Goal: Task Accomplishment & Management: Manage account settings

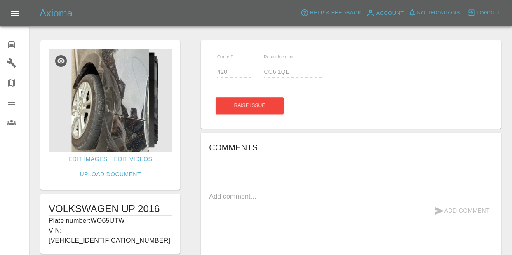
scroll to position [150, 0]
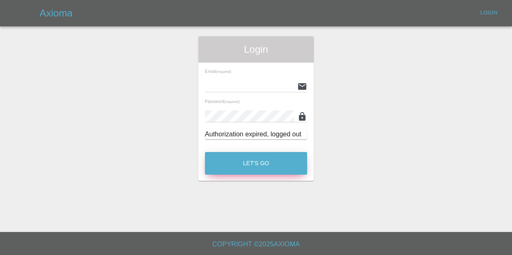
type input "[EMAIL_ADDRESS][DOMAIN_NAME]"
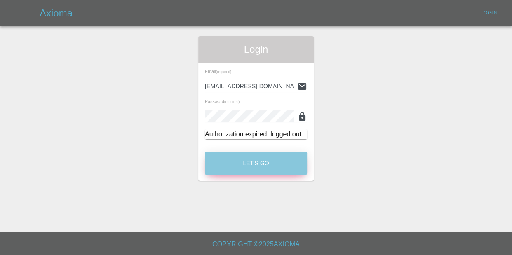
click at [268, 159] on button "Let's Go" at bounding box center [256, 163] width 102 height 23
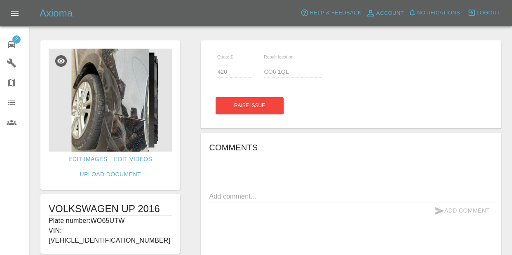
click at [317, 210] on div "Add Comment" at bounding box center [351, 210] width 284 height 15
click at [20, 44] on div "2" at bounding box center [18, 44] width 23 height 12
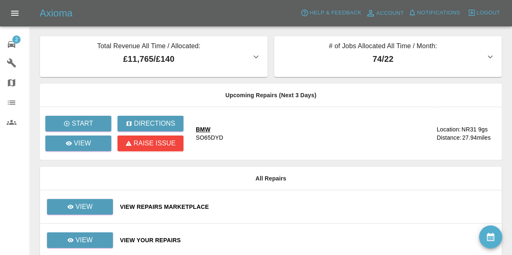
click at [201, 128] on div "BMW" at bounding box center [209, 129] width 27 height 8
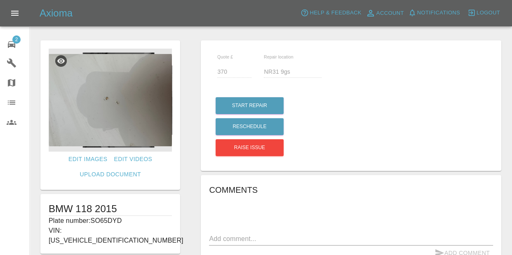
click at [147, 89] on img at bounding box center [110, 100] width 123 height 103
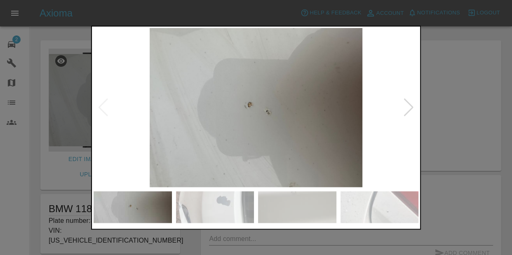
click at [228, 206] on img at bounding box center [215, 207] width 78 height 32
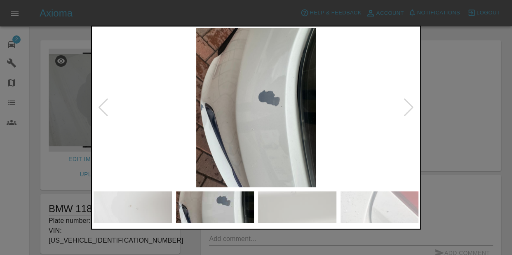
click at [284, 213] on img at bounding box center [297, 207] width 78 height 32
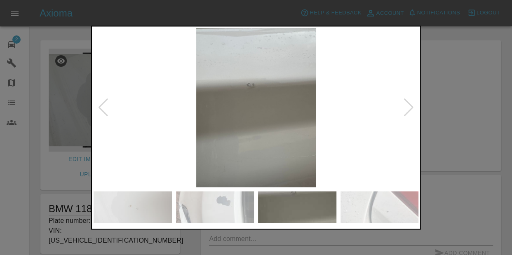
click at [386, 209] on img at bounding box center [379, 207] width 78 height 32
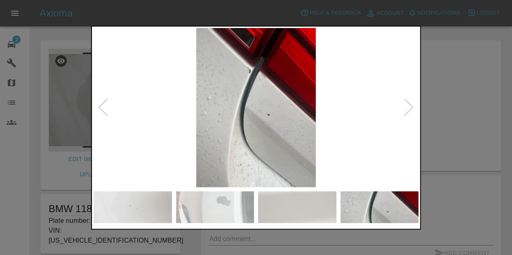
click at [410, 112] on div at bounding box center [408, 108] width 11 height 18
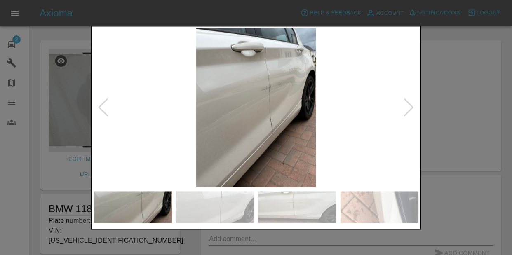
click at [275, 87] on img at bounding box center [256, 108] width 325 height 160
click at [407, 109] on div at bounding box center [408, 108] width 11 height 18
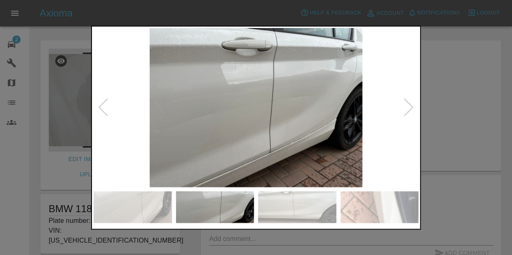
click at [407, 109] on div at bounding box center [408, 108] width 11 height 18
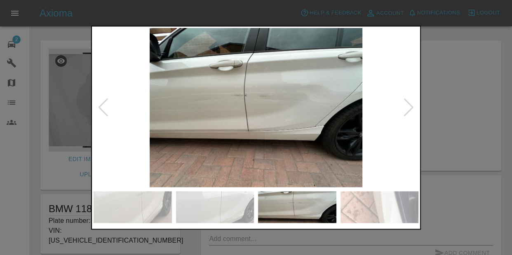
click at [407, 109] on div at bounding box center [408, 108] width 11 height 18
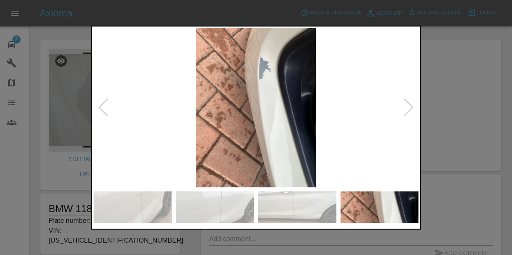
click at [408, 110] on div at bounding box center [408, 108] width 11 height 18
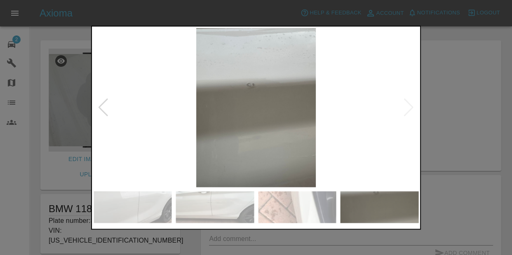
click at [409, 110] on img at bounding box center [256, 108] width 325 height 160
click at [434, 85] on div at bounding box center [256, 127] width 512 height 255
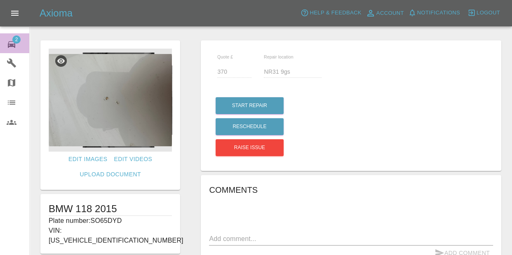
click at [11, 43] on icon at bounding box center [12, 45] width 10 height 10
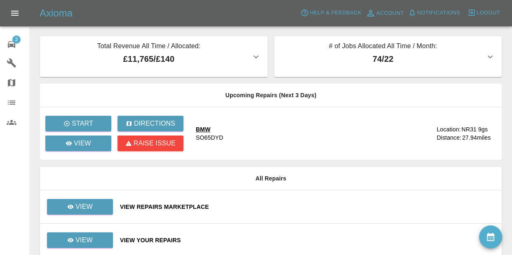
click at [145, 241] on div "View Your Repairs" at bounding box center [307, 240] width 375 height 8
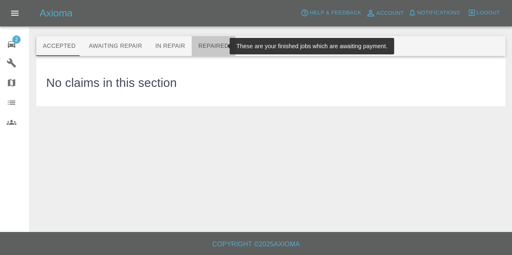
click at [217, 47] on button "Repaired" at bounding box center [214, 46] width 44 height 20
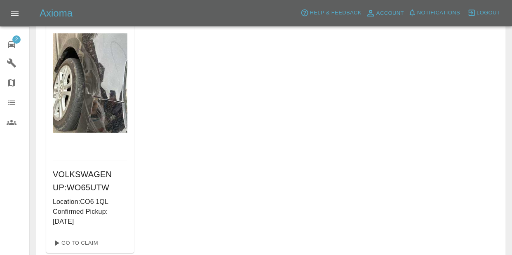
scroll to position [62, 0]
click at [93, 242] on link "Go To Claim" at bounding box center [74, 242] width 51 height 13
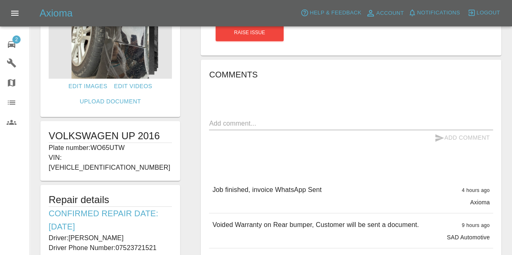
scroll to position [25, 0]
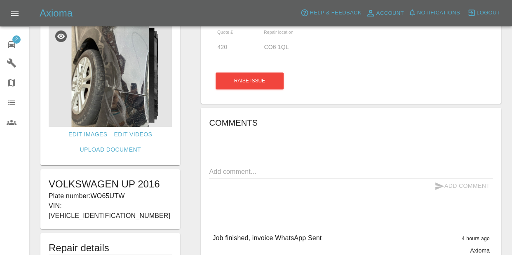
click at [133, 77] on img at bounding box center [110, 75] width 123 height 103
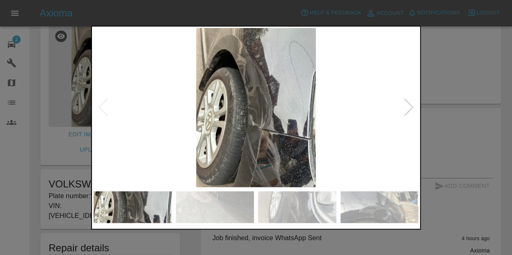
click at [412, 110] on div at bounding box center [408, 108] width 11 height 18
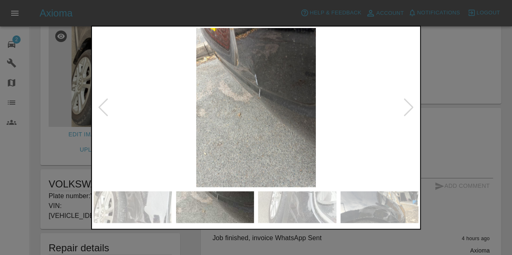
click at [413, 111] on div at bounding box center [408, 108] width 11 height 18
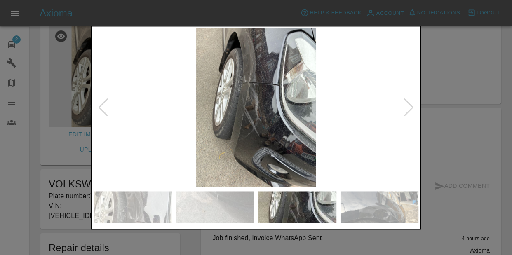
click at [413, 110] on div at bounding box center [408, 108] width 11 height 18
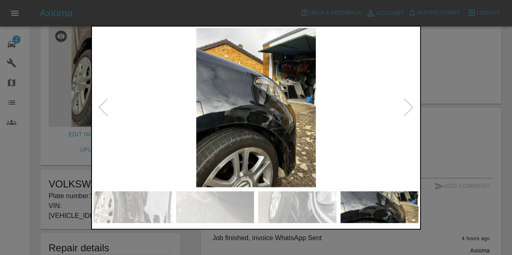
click at [411, 111] on div at bounding box center [408, 108] width 11 height 18
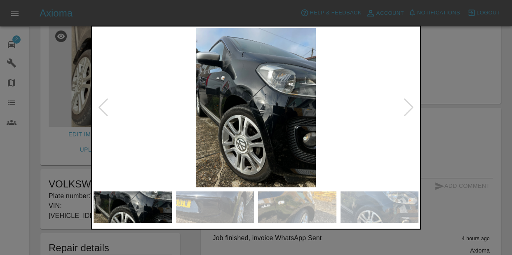
click at [411, 111] on div at bounding box center [408, 108] width 11 height 18
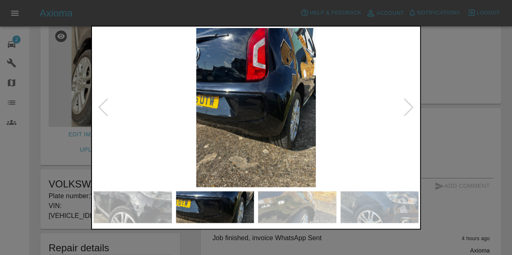
click at [254, 121] on img at bounding box center [256, 108] width 325 height 160
click at [408, 107] on div at bounding box center [408, 108] width 11 height 18
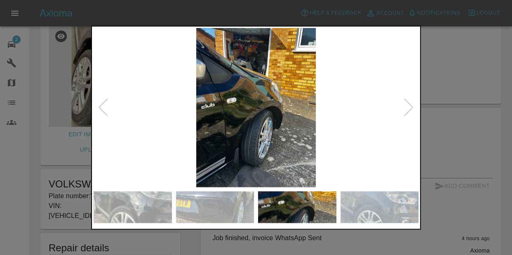
click at [408, 107] on div at bounding box center [408, 108] width 11 height 18
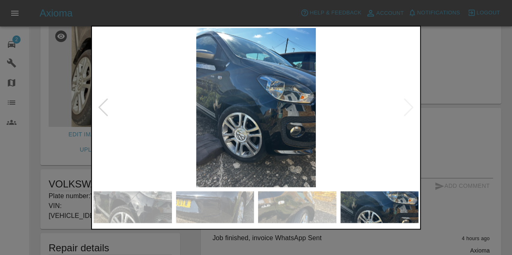
click at [259, 113] on img at bounding box center [256, 108] width 325 height 160
click at [444, 130] on div at bounding box center [256, 127] width 512 height 255
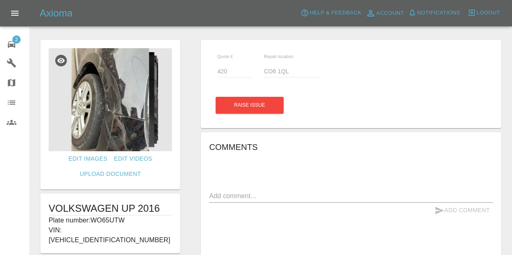
scroll to position [0, 0]
click at [6, 42] on link "2 Repair home" at bounding box center [14, 43] width 29 height 20
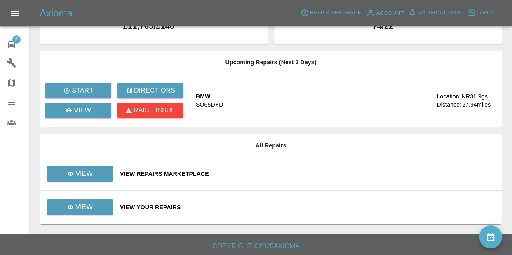
scroll to position [35, 0]
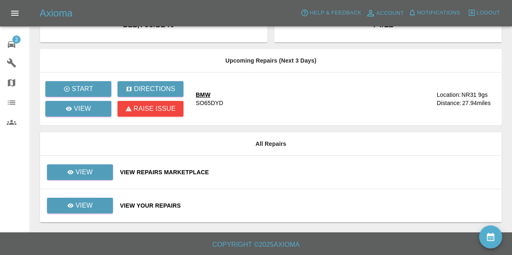
click at [157, 205] on div "View Your Repairs" at bounding box center [307, 206] width 375 height 8
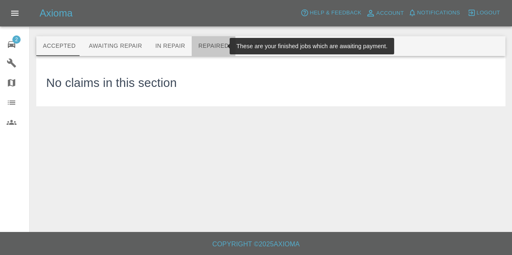
click at [218, 44] on button "Repaired" at bounding box center [214, 46] width 44 height 20
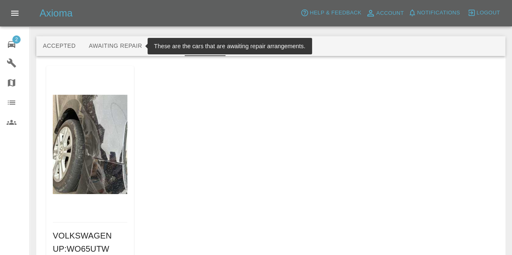
click at [127, 52] on button "Awaiting Repair" at bounding box center [115, 46] width 66 height 20
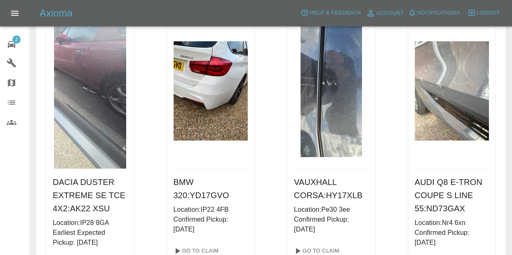
scroll to position [644, 0]
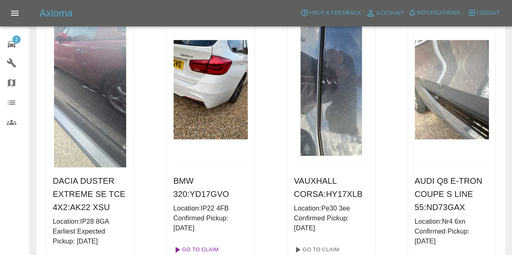
click at [204, 243] on link "Go To Claim" at bounding box center [195, 249] width 51 height 13
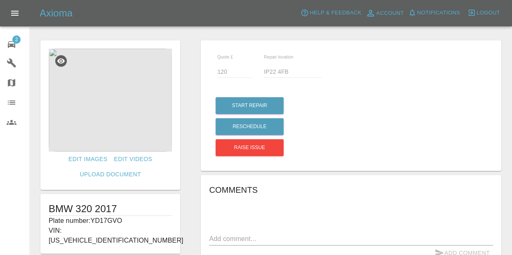
click at [122, 96] on img at bounding box center [110, 100] width 123 height 103
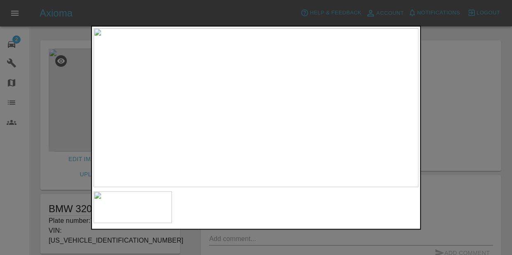
click at [80, 82] on div at bounding box center [256, 127] width 512 height 255
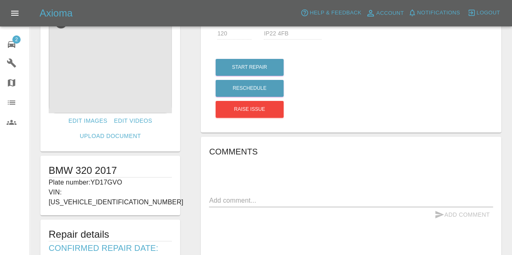
scroll to position [40, 0]
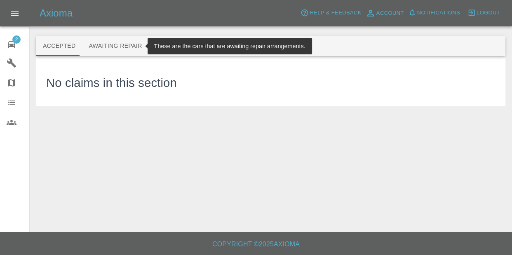
click at [132, 49] on button "Awaiting Repair" at bounding box center [115, 46] width 66 height 20
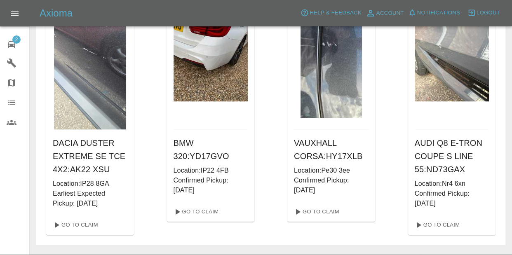
scroll to position [646, 0]
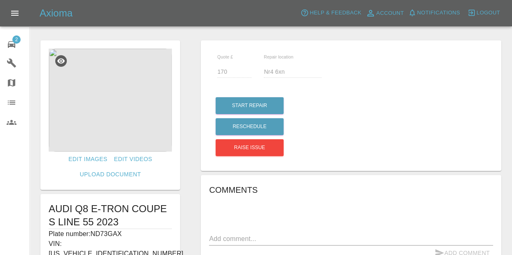
click at [120, 104] on img at bounding box center [110, 100] width 123 height 103
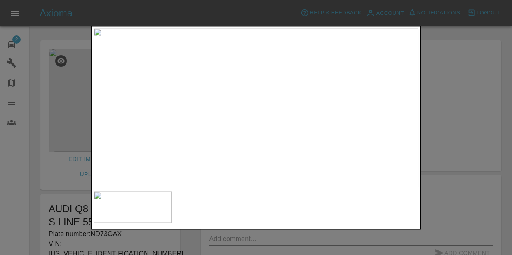
click at [437, 121] on div at bounding box center [256, 127] width 512 height 255
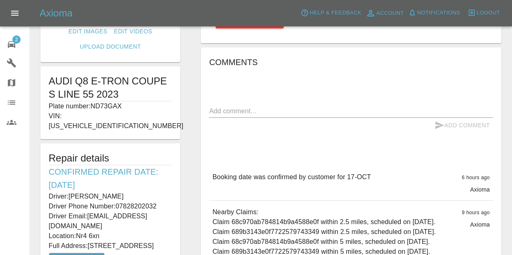
scroll to position [49, 0]
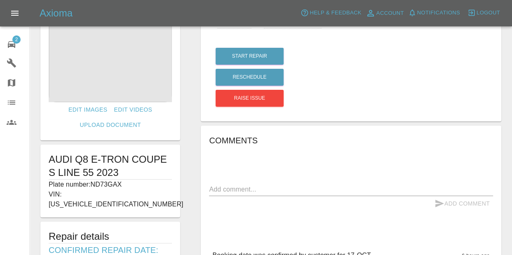
click at [125, 80] on img at bounding box center [110, 50] width 123 height 103
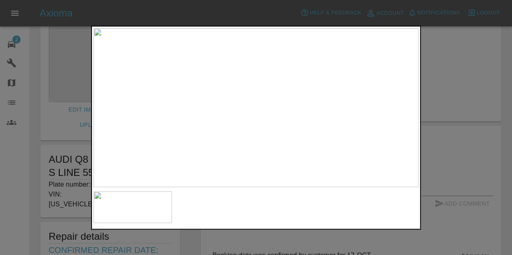
click at [76, 108] on div at bounding box center [256, 127] width 512 height 255
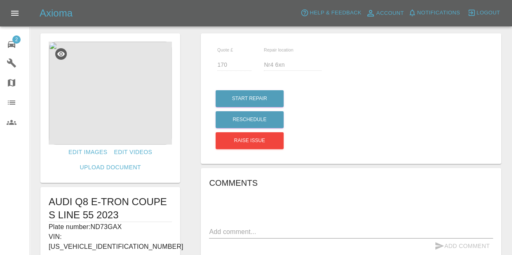
scroll to position [3, 0]
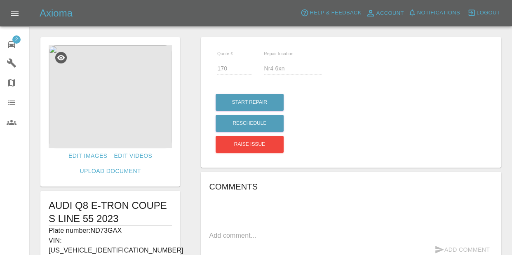
click at [22, 43] on div "2" at bounding box center [18, 44] width 23 height 12
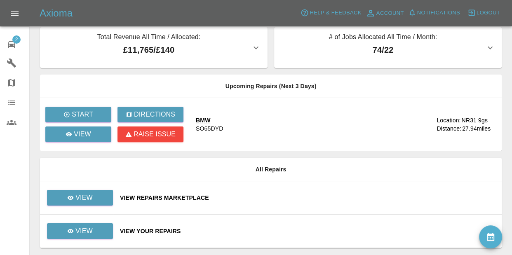
scroll to position [4, 0]
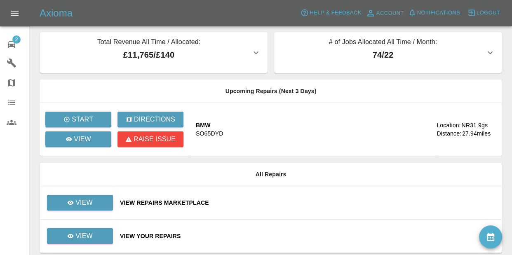
click at [145, 237] on div "View Your Repairs" at bounding box center [307, 236] width 375 height 8
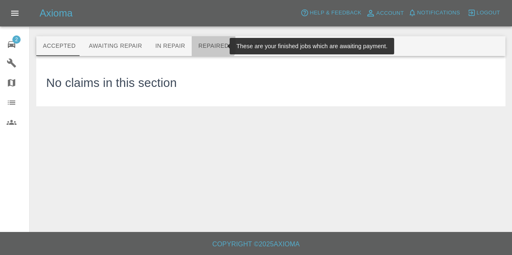
click at [203, 41] on button "Repaired" at bounding box center [214, 46] width 44 height 20
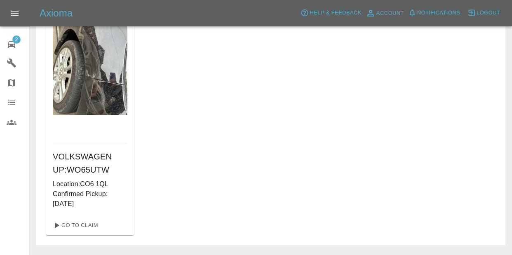
scroll to position [83, 0]
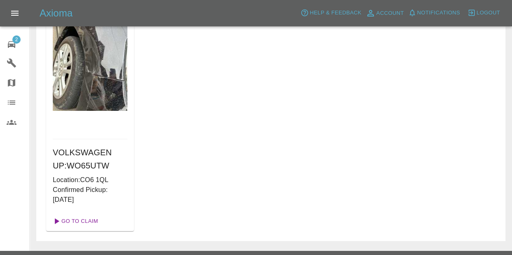
click at [83, 225] on link "Go To Claim" at bounding box center [74, 221] width 51 height 13
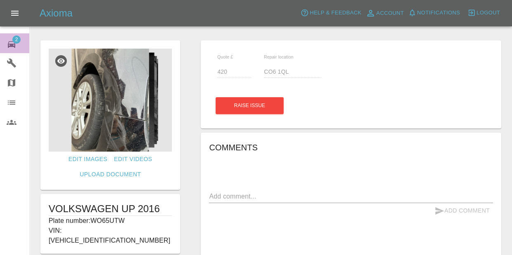
click at [16, 43] on icon at bounding box center [12, 45] width 10 height 10
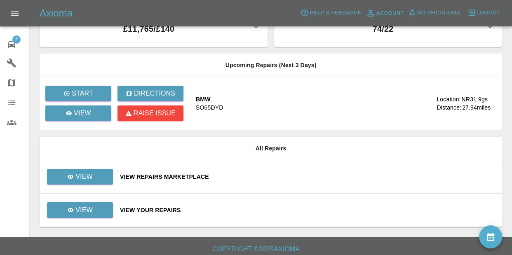
scroll to position [35, 0]
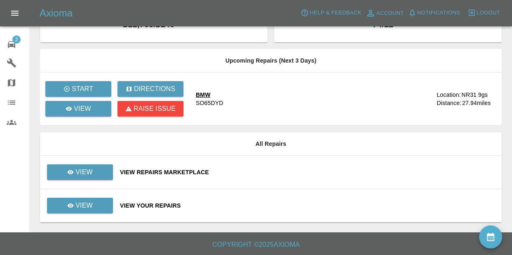
click at [162, 207] on div "View Your Repairs" at bounding box center [307, 206] width 375 height 8
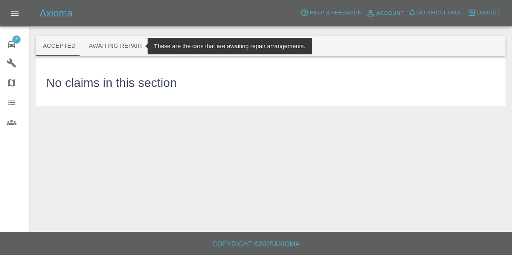
click at [134, 44] on button "Awaiting Repair" at bounding box center [115, 46] width 66 height 20
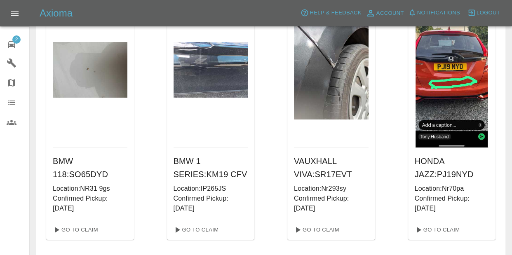
scroll to position [80, 0]
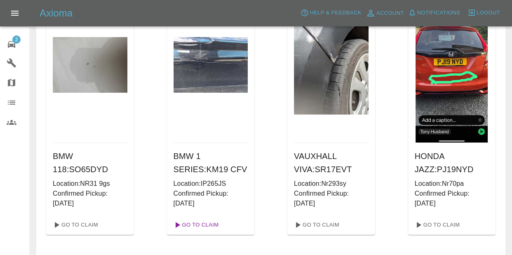
click at [195, 221] on link "Go To Claim" at bounding box center [195, 224] width 51 height 13
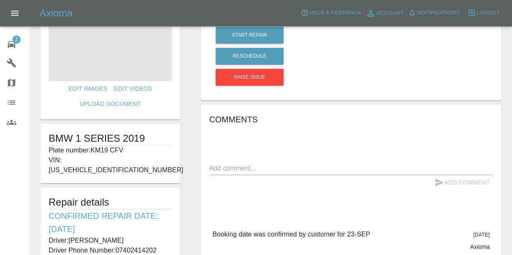
scroll to position [71, 0]
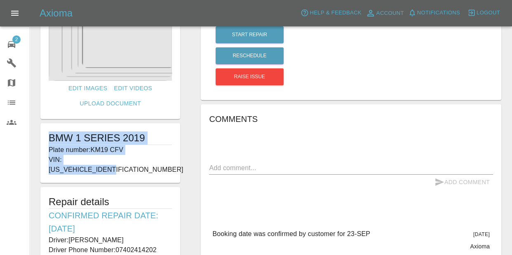
drag, startPoint x: 49, startPoint y: 136, endPoint x: 132, endPoint y: 160, distance: 86.1
click at [132, 160] on div "BMW 1 SERIES 2019 Plate number: KM19 CFV VIN: [US_VEHICLE_IDENTIFICATION_NUMBER]" at bounding box center [110, 153] width 140 height 60
copy div "BMW 1 SERIES 2019 Plate number: KM19 CFV VIN: [US_VEHICLE_IDENTIFICATION_NUMBER]"
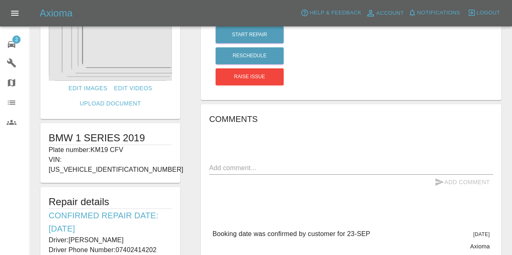
click at [188, 208] on div "Edit Images Edit Videos Upload Document BMW 1 SERIES 2019 Plate number: KM19 CF…" at bounding box center [110, 175] width 160 height 421
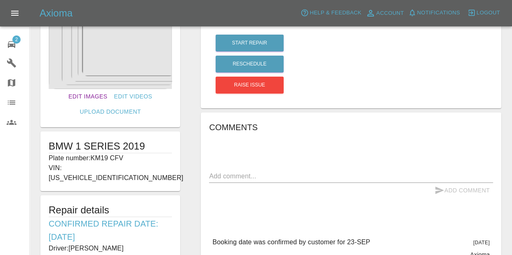
scroll to position [18, 0]
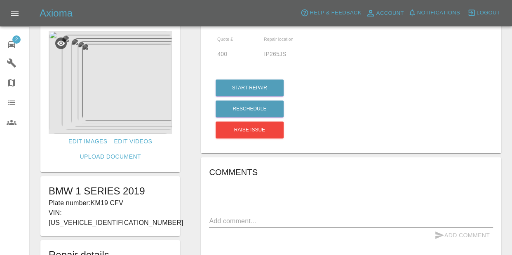
click at [104, 79] on img at bounding box center [110, 82] width 123 height 103
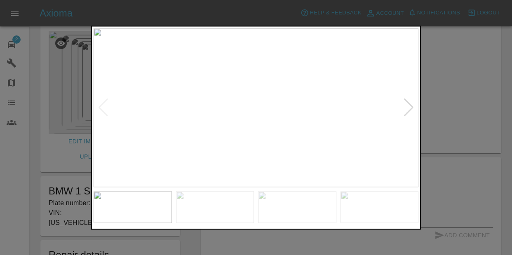
click at [207, 209] on img at bounding box center [215, 207] width 78 height 32
click at [141, 208] on img at bounding box center [133, 207] width 78 height 32
click at [234, 204] on img at bounding box center [215, 207] width 78 height 32
click at [307, 210] on img at bounding box center [297, 207] width 78 height 32
click at [305, 206] on img at bounding box center [297, 207] width 78 height 32
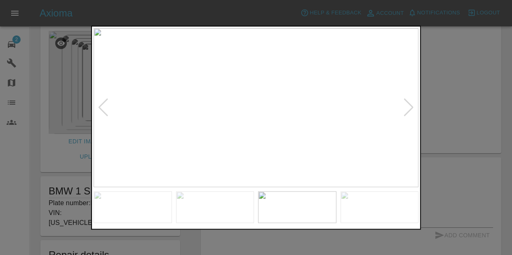
click at [369, 205] on img at bounding box center [379, 207] width 78 height 32
click at [413, 108] on div at bounding box center [408, 108] width 11 height 18
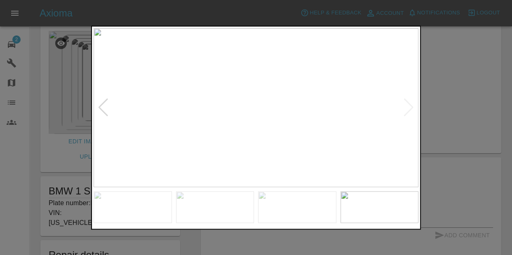
click at [108, 111] on div at bounding box center [103, 108] width 11 height 18
click at [407, 113] on div at bounding box center [408, 108] width 11 height 18
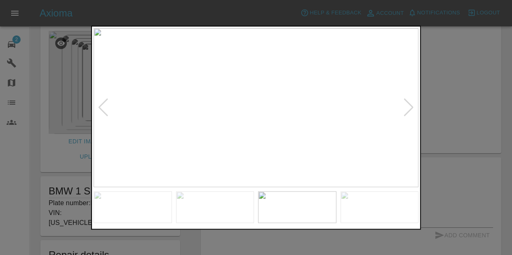
click at [407, 113] on div at bounding box center [408, 108] width 11 height 18
click at [413, 110] on img at bounding box center [256, 108] width 325 height 160
click at [101, 106] on div at bounding box center [103, 108] width 11 height 18
click at [469, 118] on div at bounding box center [256, 127] width 512 height 255
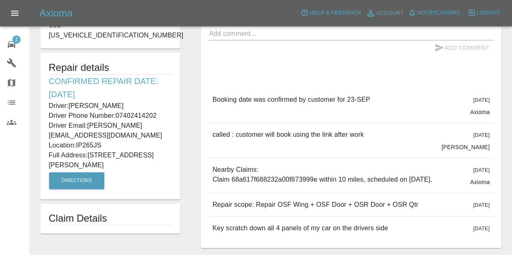
scroll to position [204, 0]
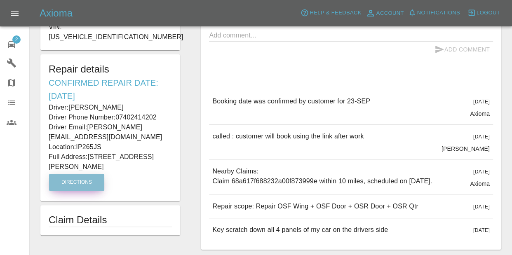
click at [78, 178] on button "Directions" at bounding box center [76, 182] width 55 height 17
click at [174, 71] on div "Repair details Confirmed Repair Date: [DATE] Driver: [PERSON_NAME] Driver Phone…" at bounding box center [110, 127] width 140 height 147
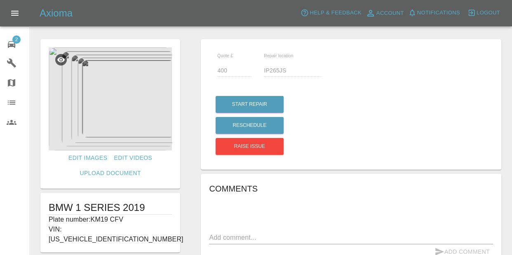
scroll to position [0, 0]
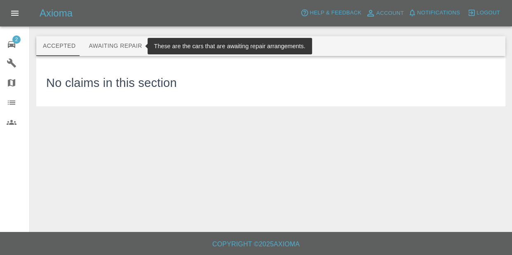
click at [108, 49] on button "Awaiting Repair" at bounding box center [115, 46] width 66 height 20
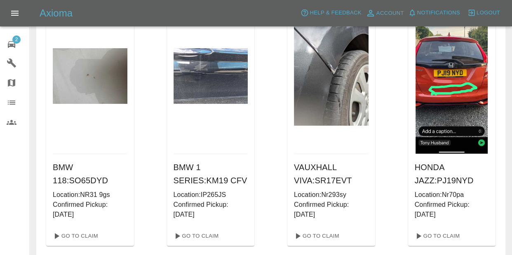
scroll to position [69, 0]
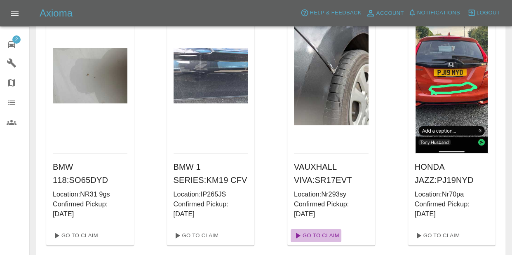
click at [317, 236] on link "Go To Claim" at bounding box center [316, 235] width 51 height 13
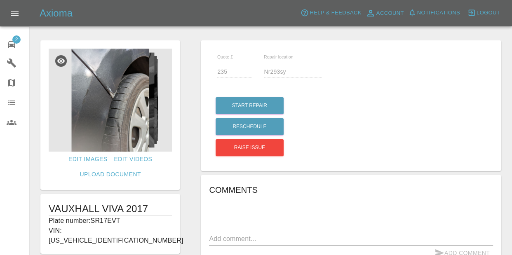
click at [117, 104] on img at bounding box center [110, 100] width 123 height 103
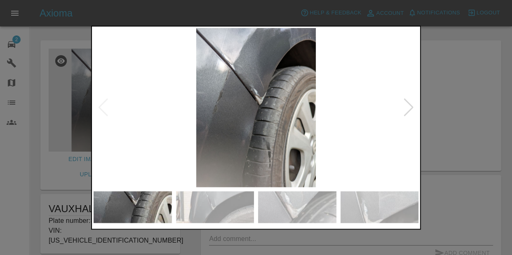
click at [413, 109] on div at bounding box center [408, 108] width 11 height 18
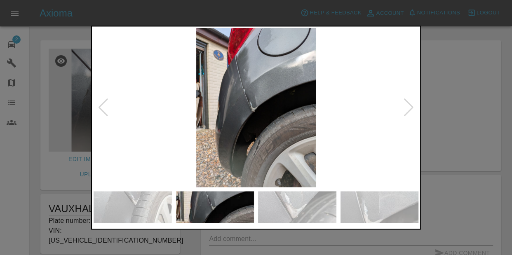
click at [411, 110] on div at bounding box center [408, 108] width 11 height 18
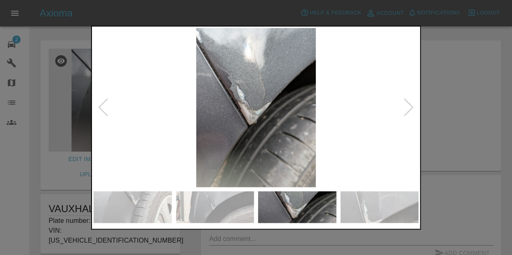
click at [411, 110] on div at bounding box center [408, 108] width 11 height 18
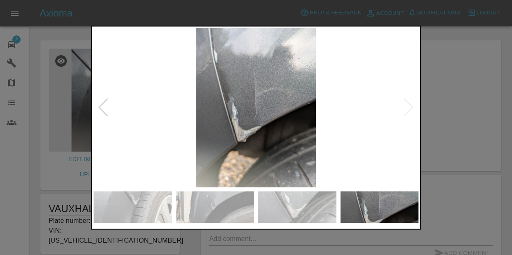
click at [427, 115] on div at bounding box center [256, 127] width 512 height 255
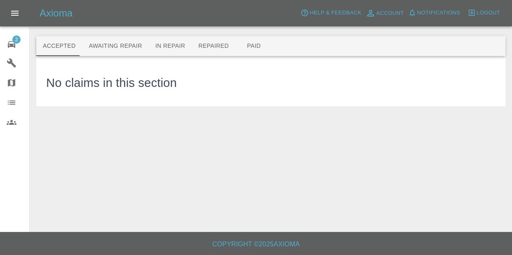
click at [16, 45] on div "2" at bounding box center [18, 44] width 23 height 12
